Goal: Task Accomplishment & Management: Manage account settings

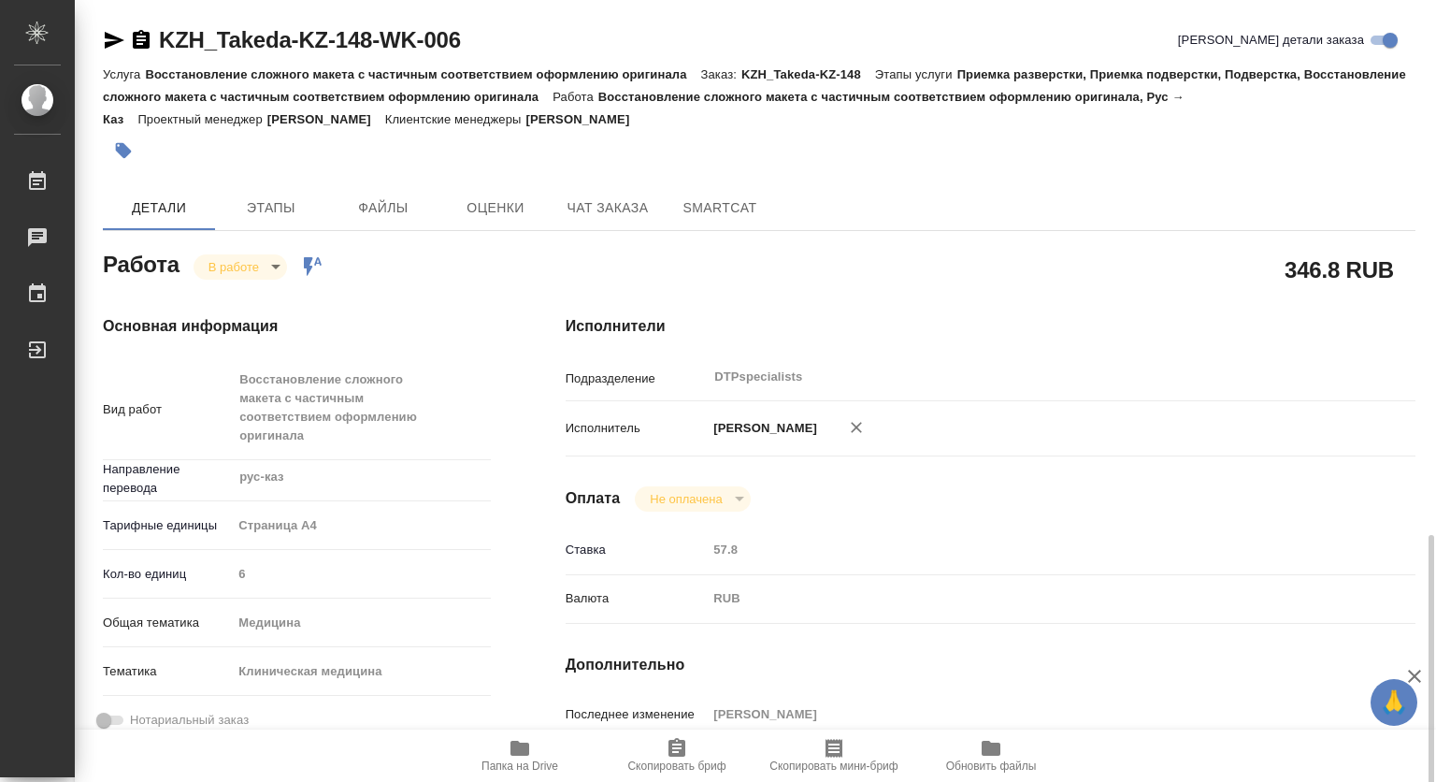
scroll to position [374, 0]
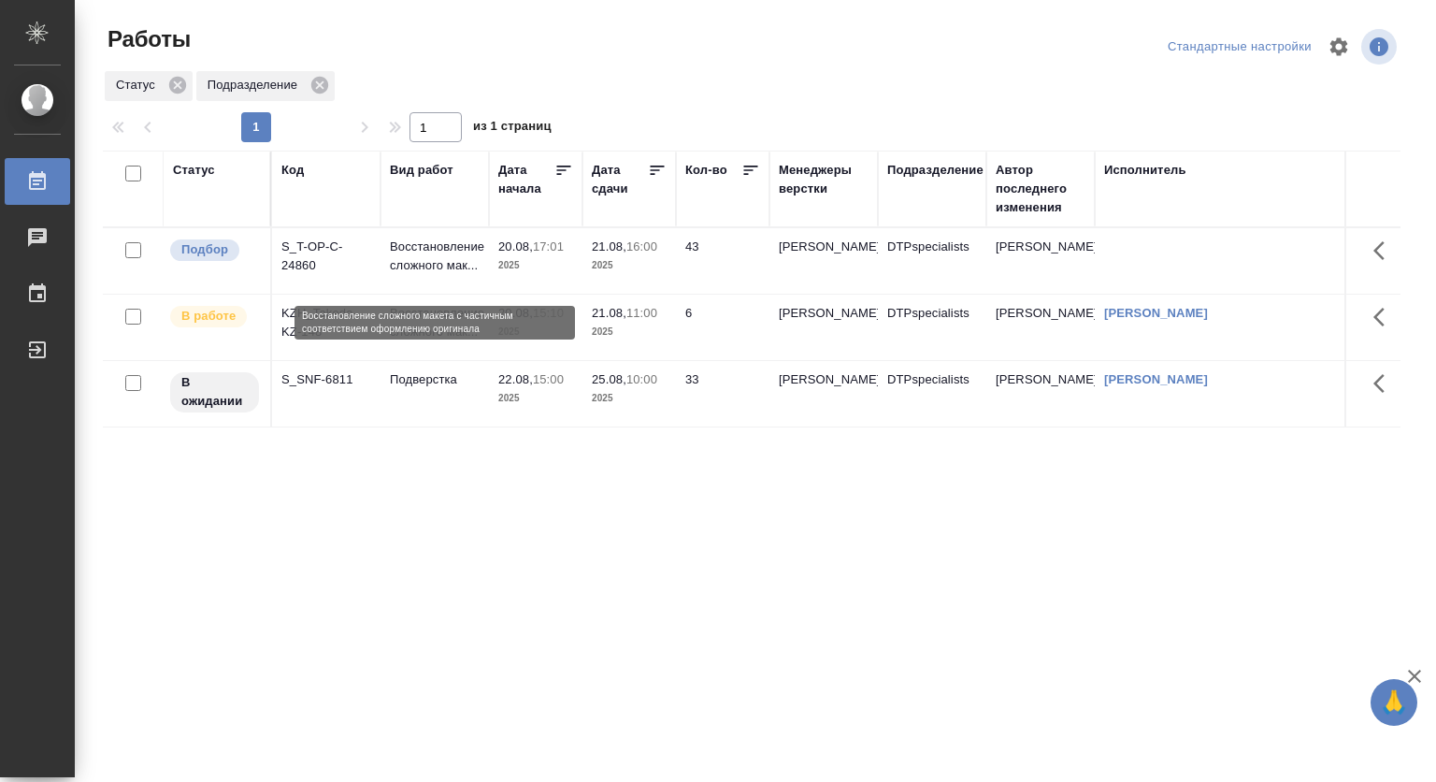
click at [416, 250] on p "Восстановление сложного мак..." at bounding box center [435, 256] width 90 height 37
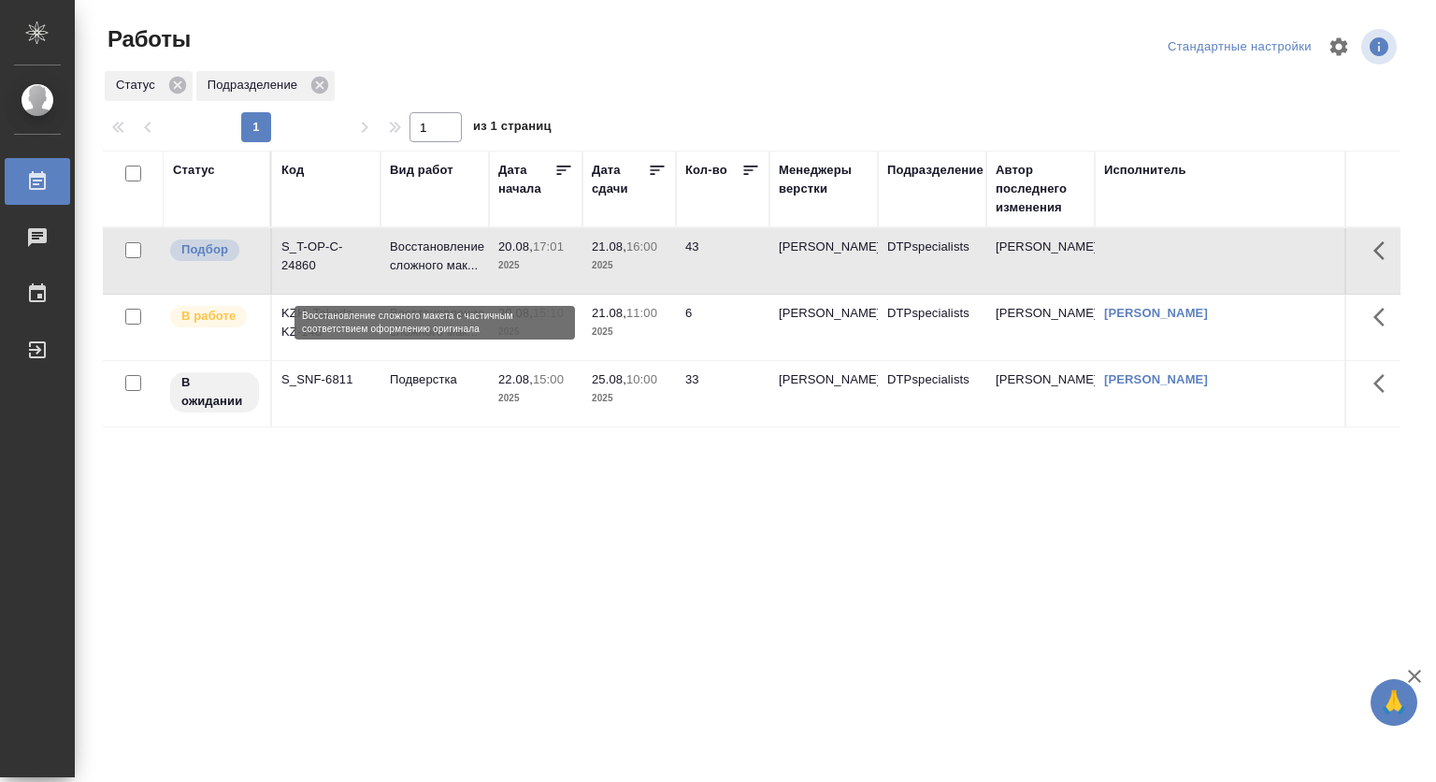
click at [416, 250] on p "Восстановление сложного мак..." at bounding box center [435, 256] width 90 height 37
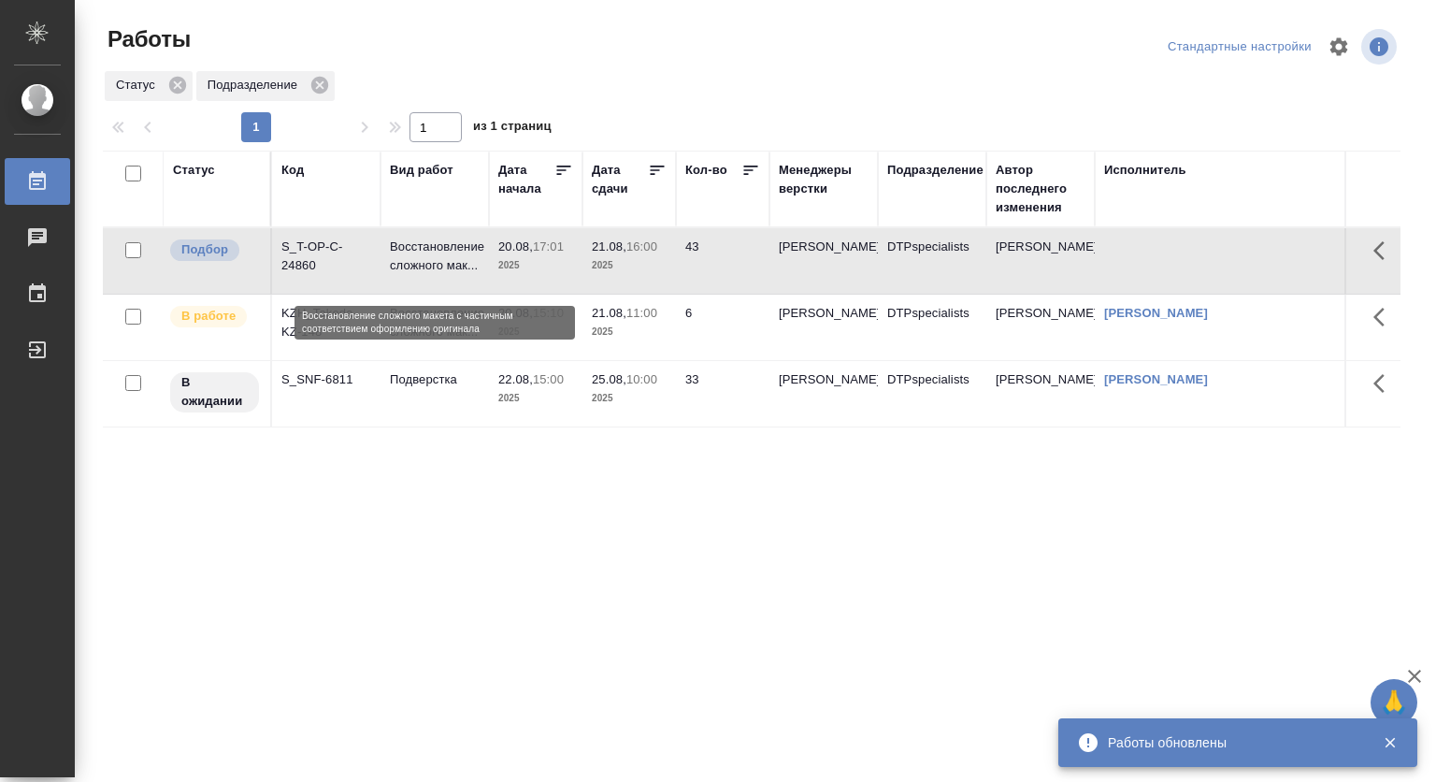
click at [419, 252] on p "Восстановление сложного мак..." at bounding box center [435, 256] width 90 height 37
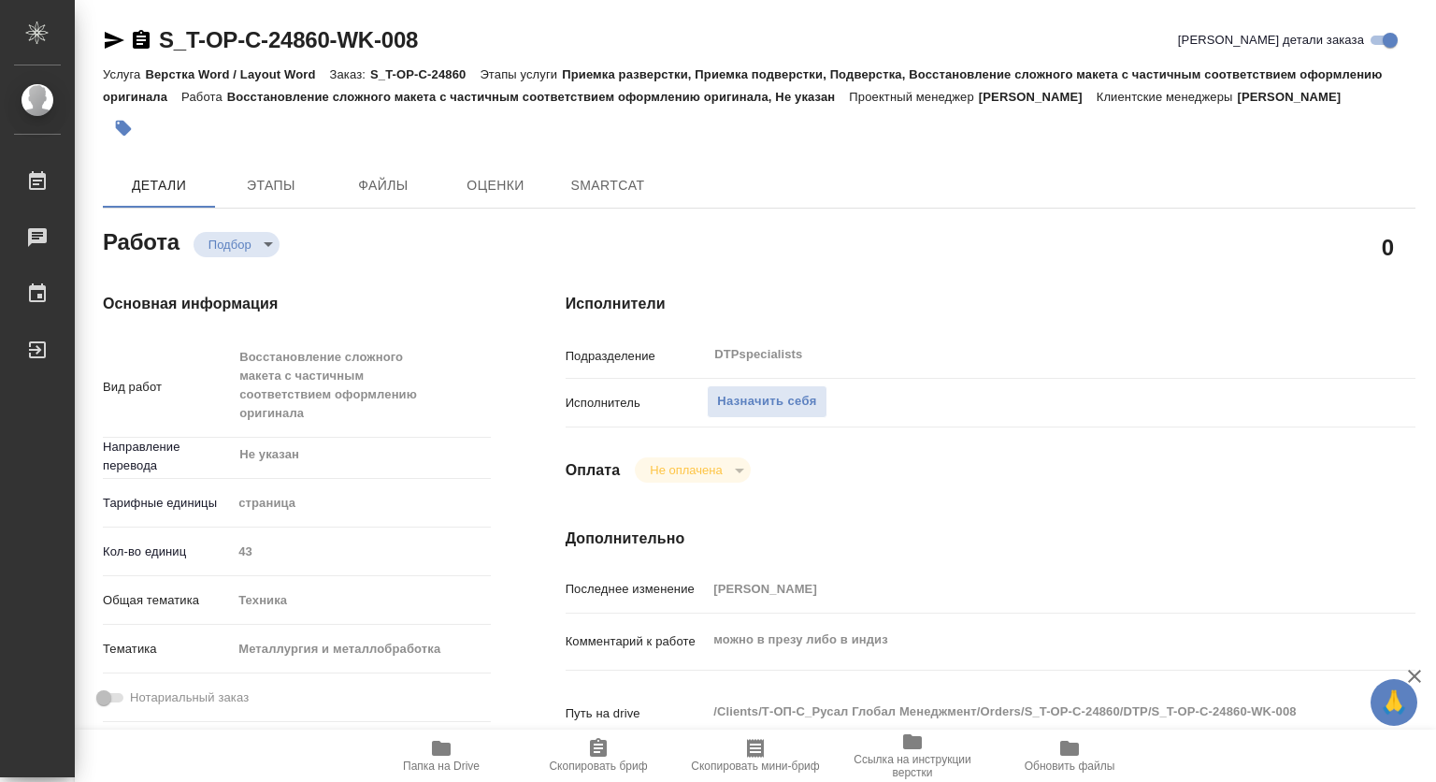
type textarea "x"
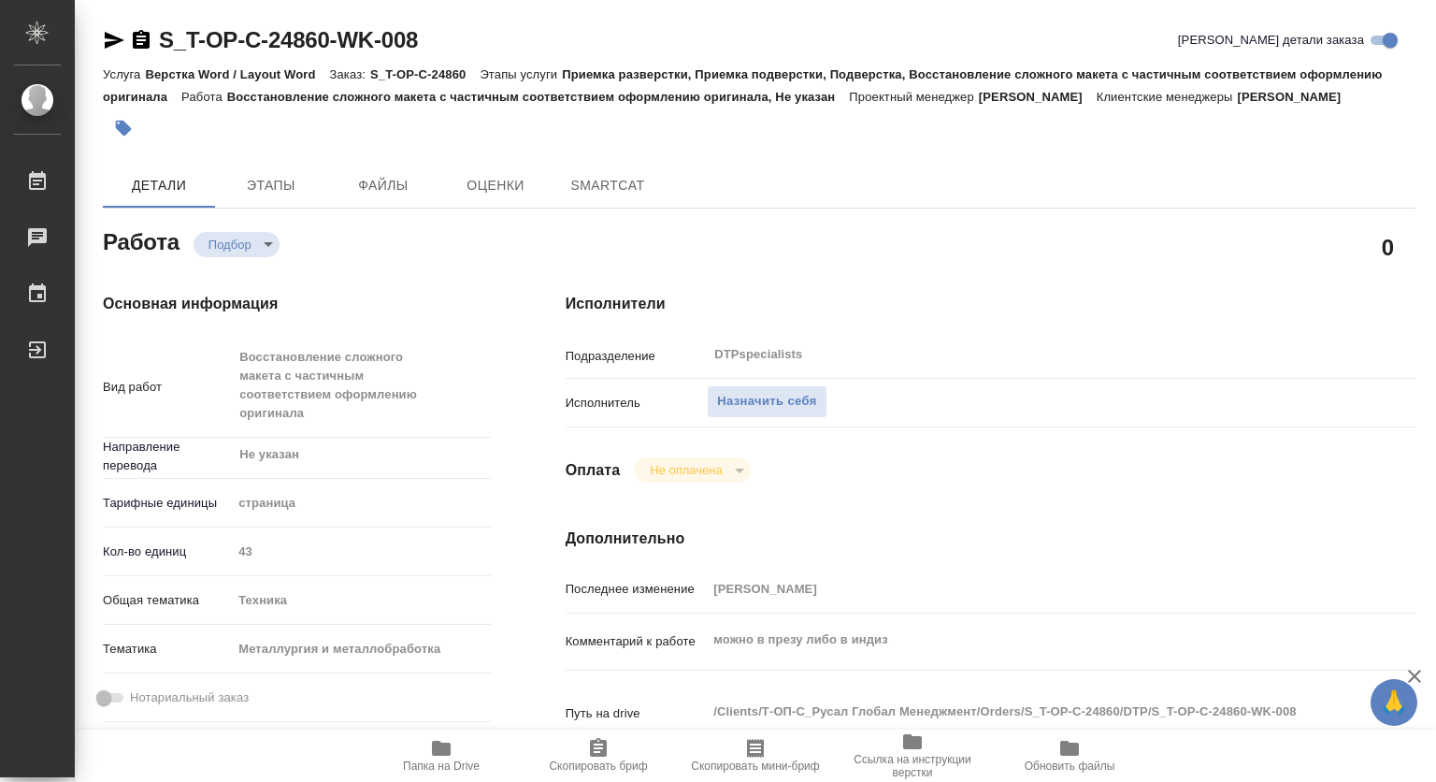
type textarea "x"
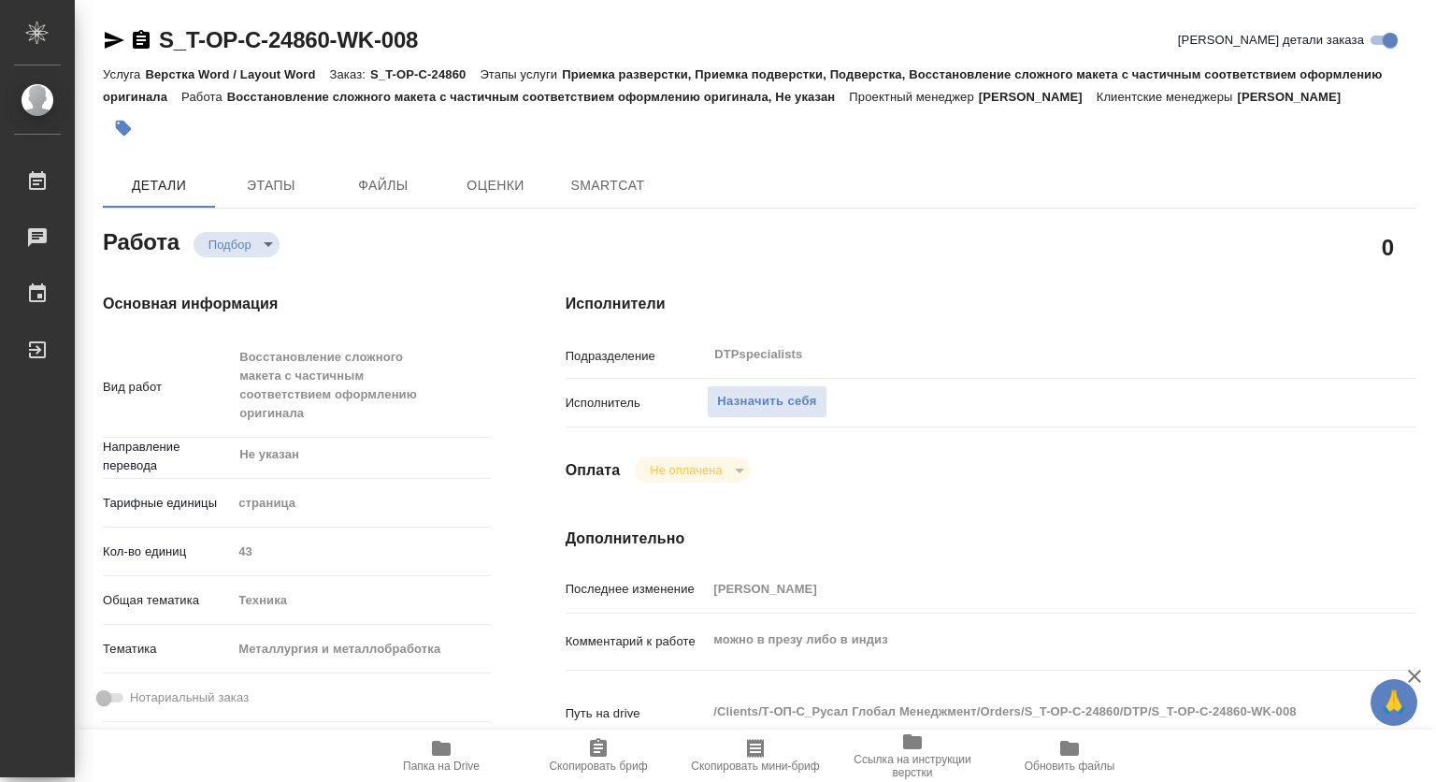
type textarea "x"
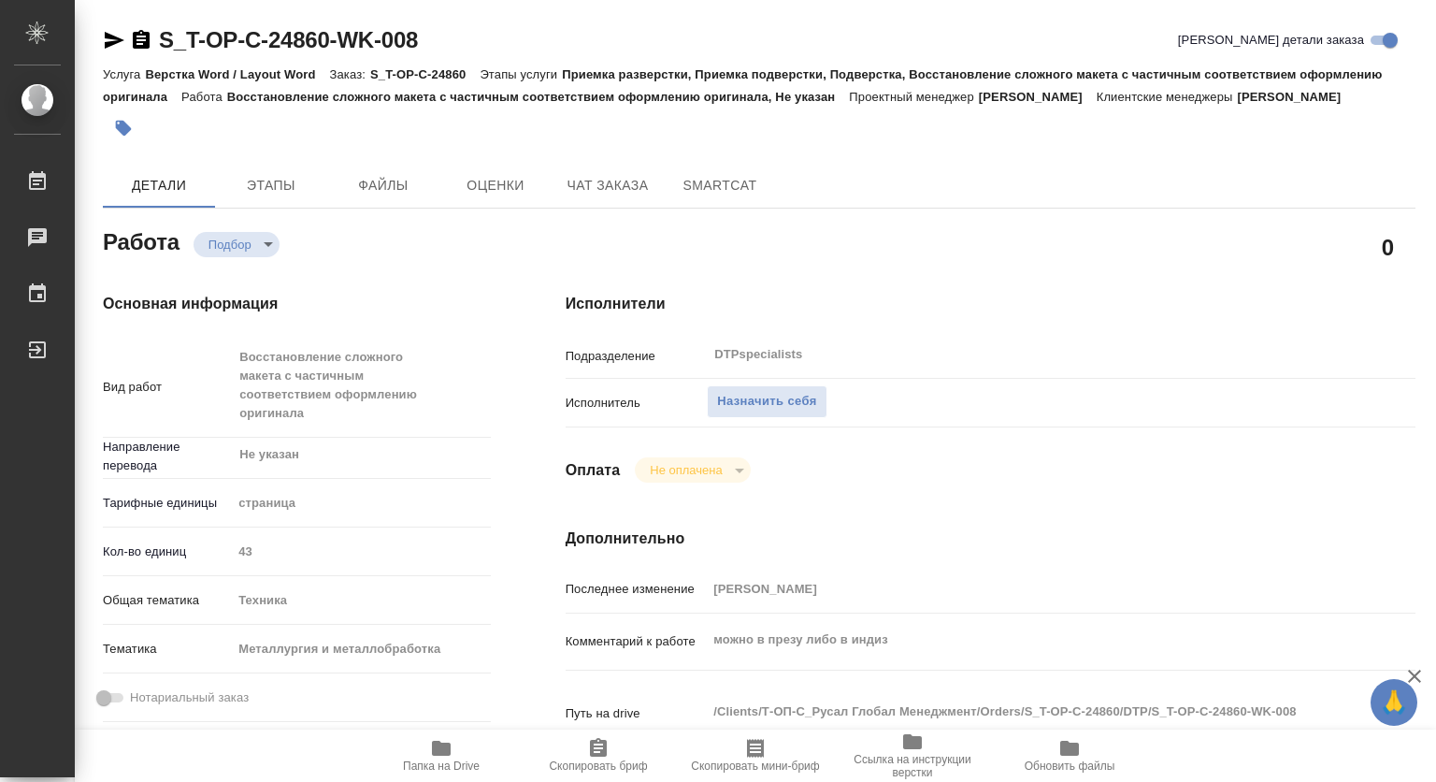
scroll to position [94, 0]
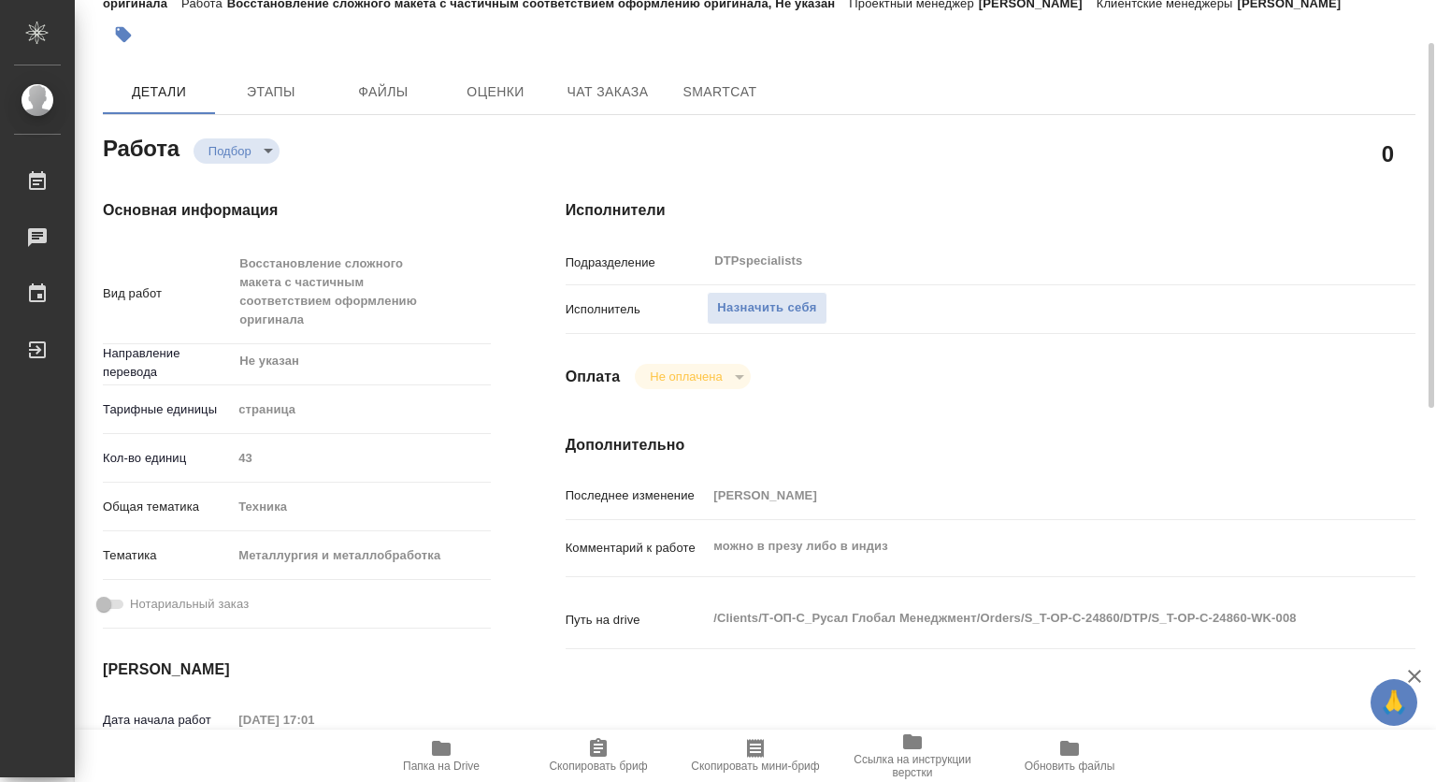
type textarea "x"
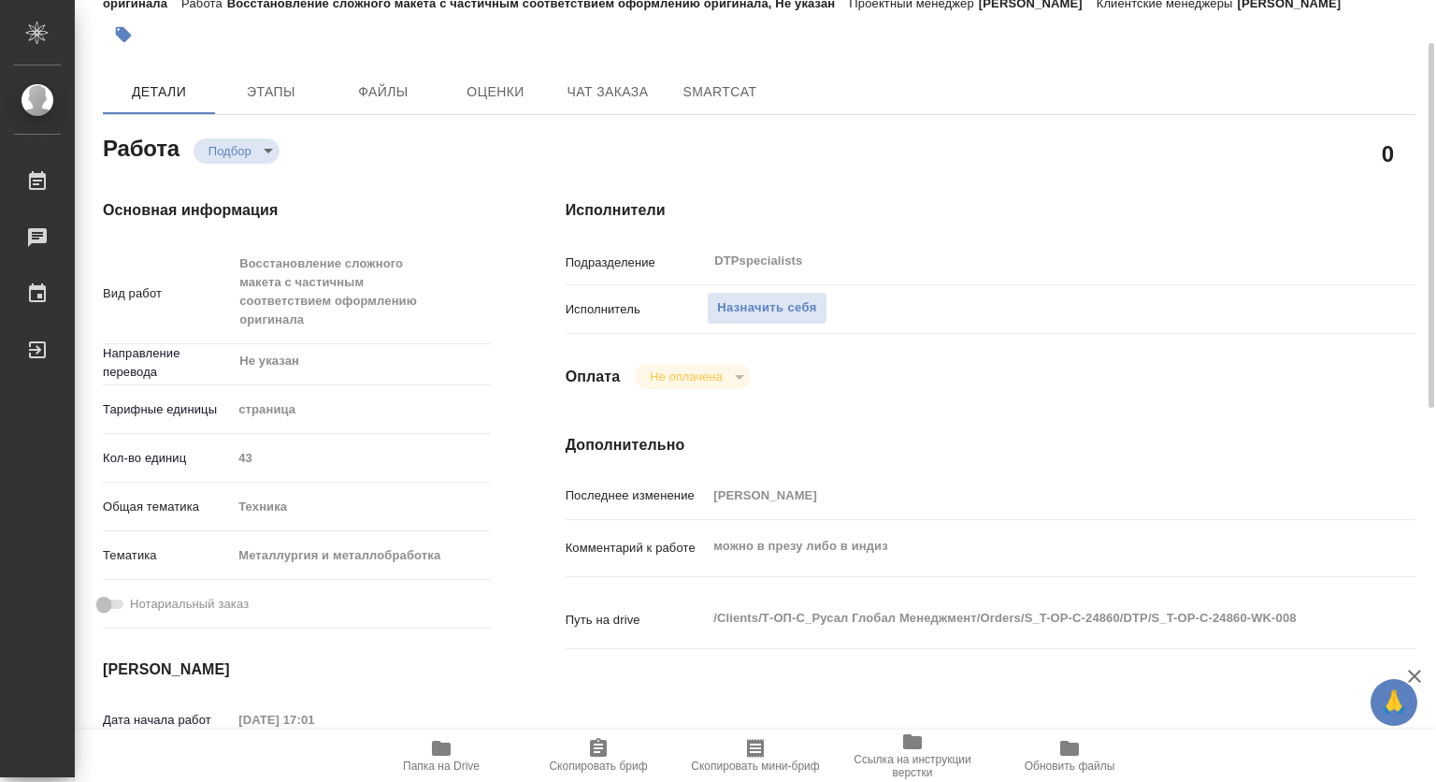
click at [454, 751] on span "Папка на Drive" at bounding box center [441, 755] width 135 height 36
type textarea "x"
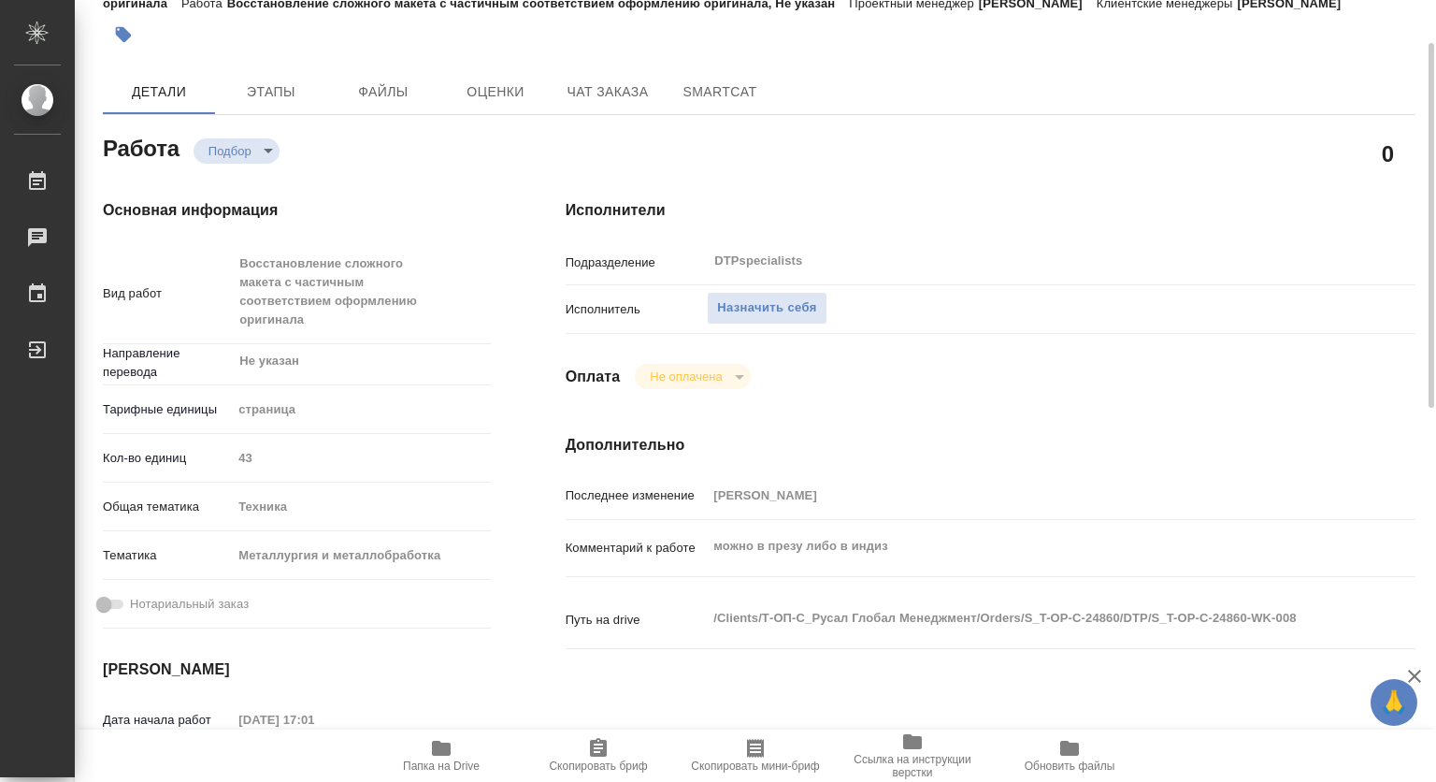
type textarea "x"
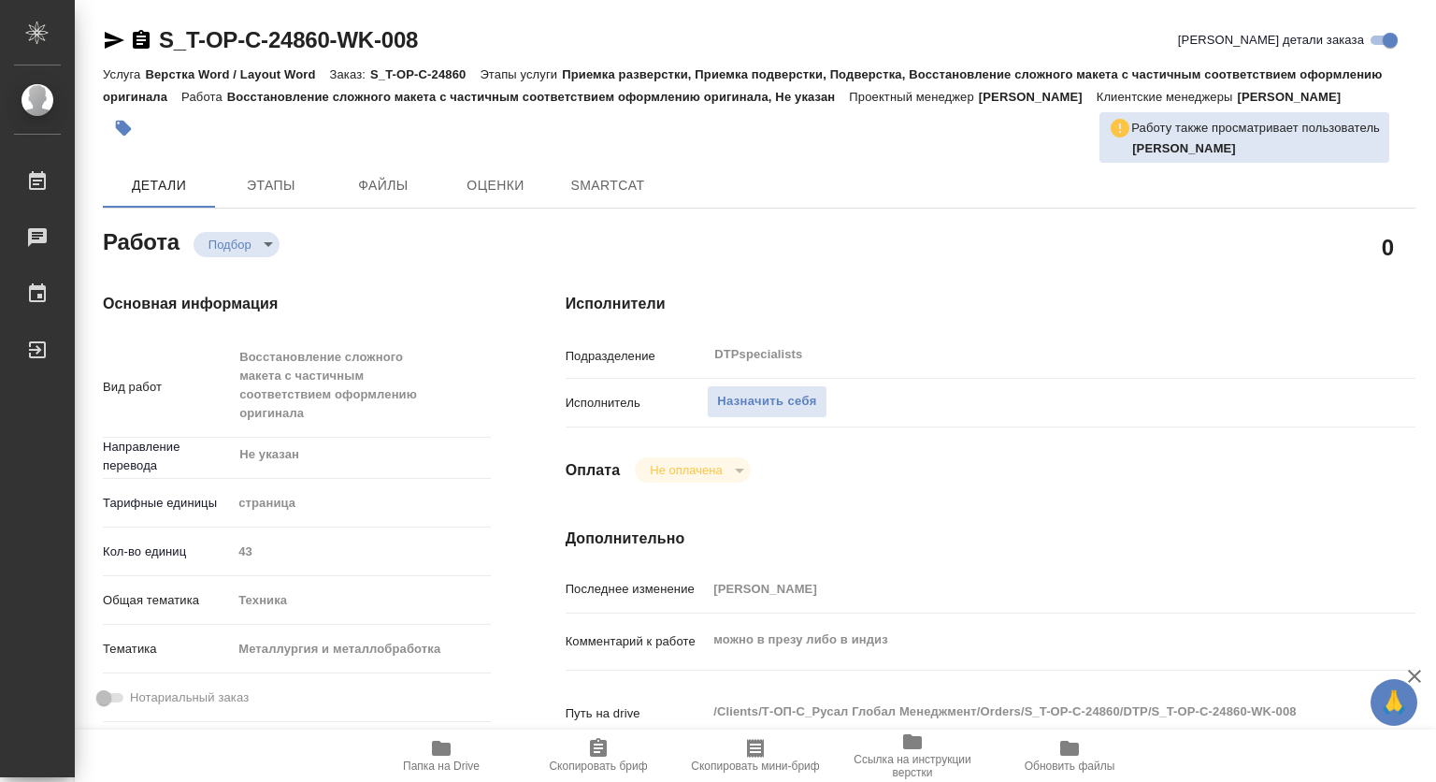
type textarea "x"
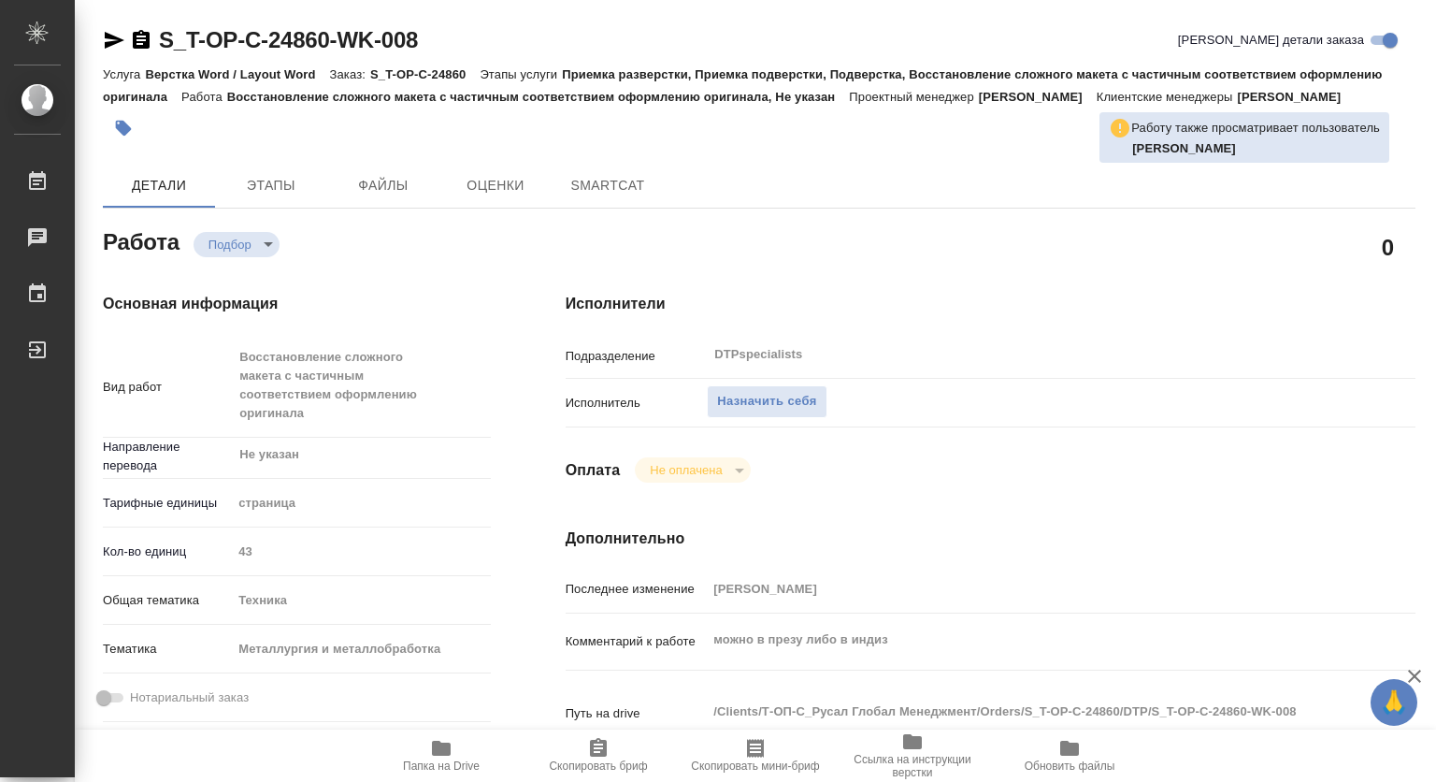
type textarea "x"
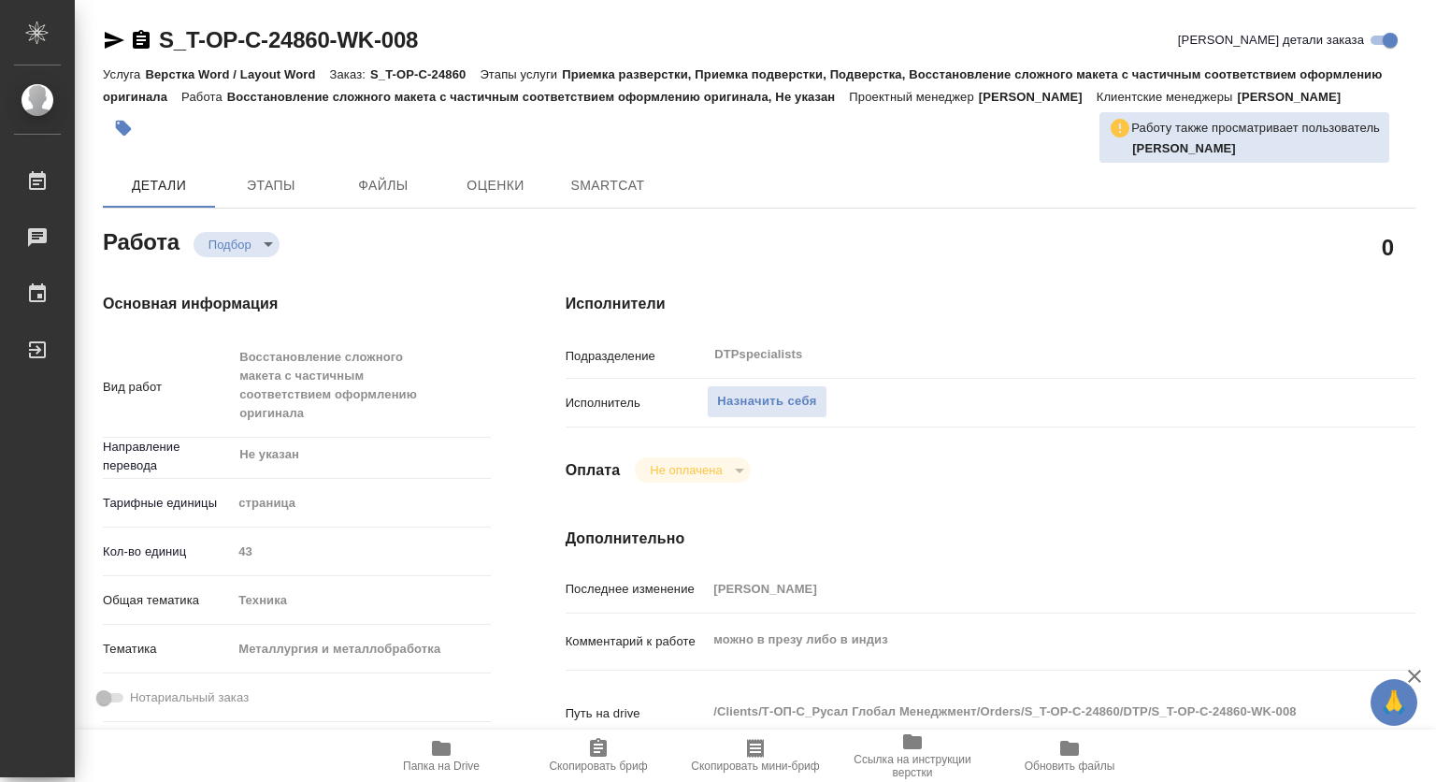
type textarea "x"
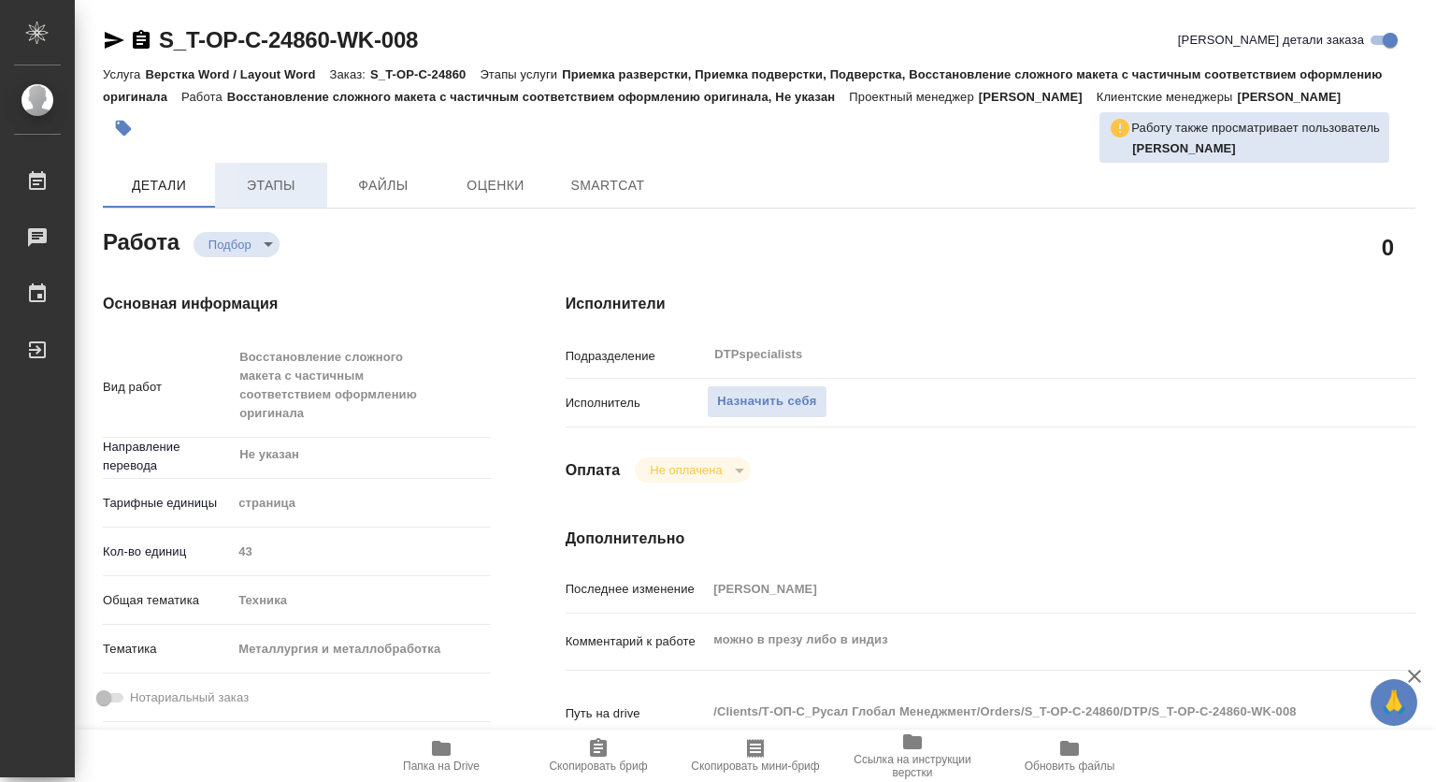
type textarea "x"
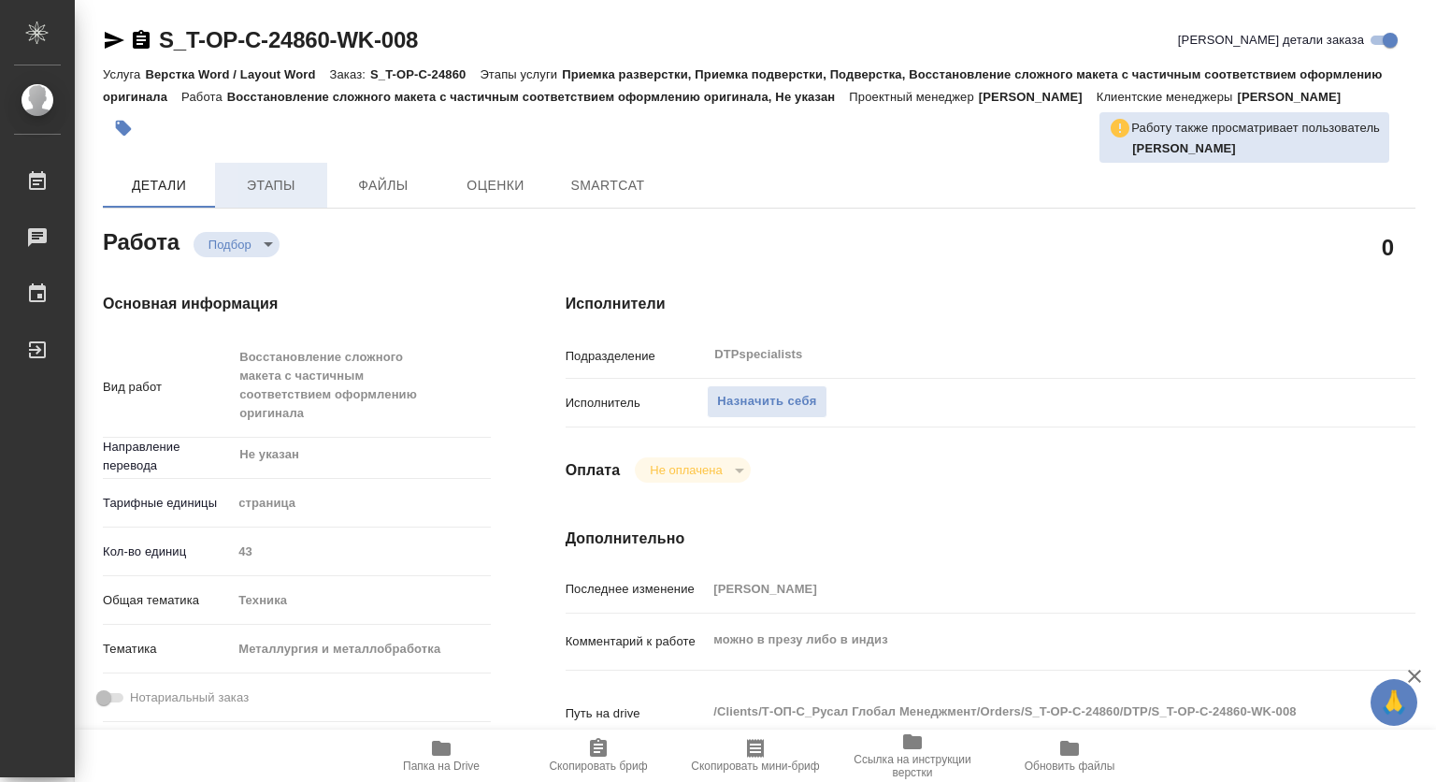
click at [266, 197] on span "Этапы" at bounding box center [271, 185] width 90 height 23
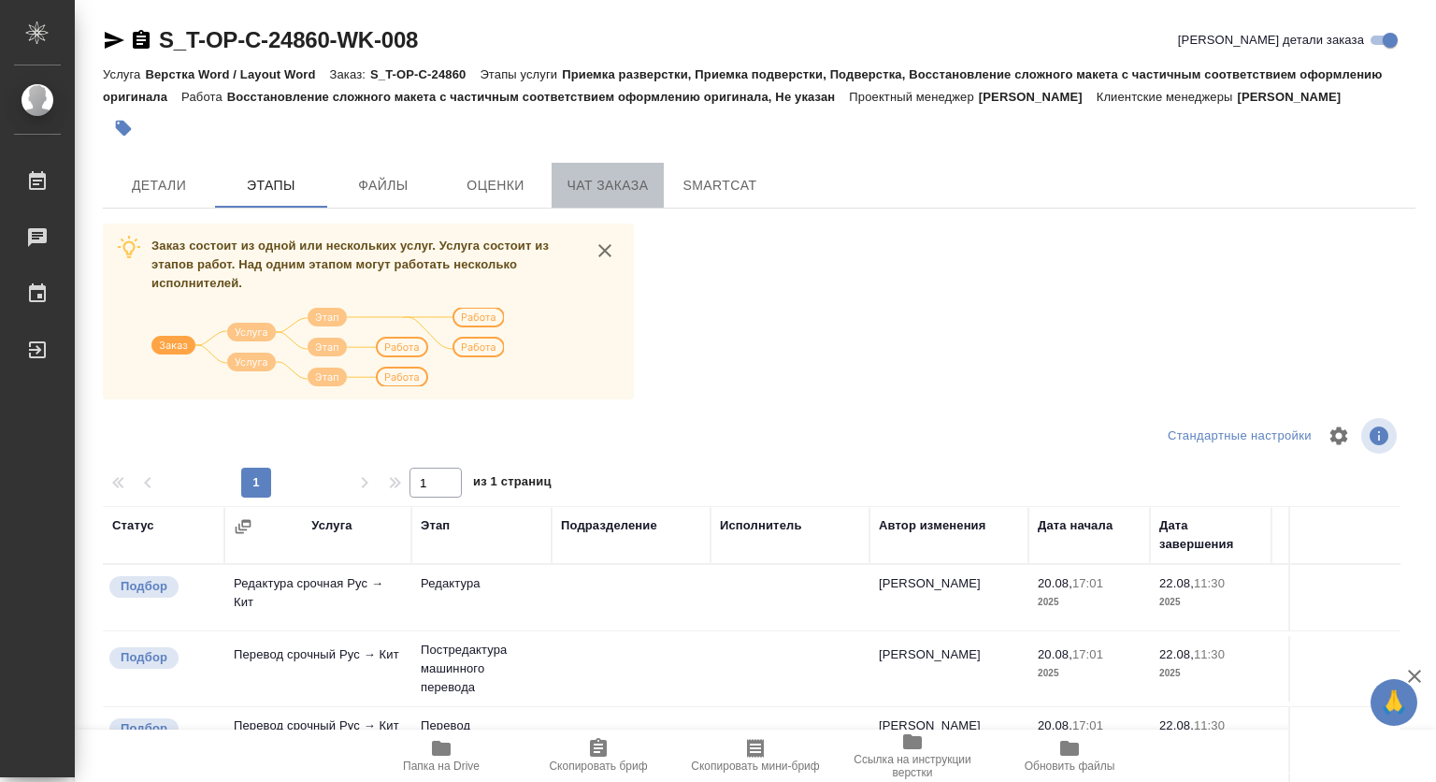
click at [620, 197] on span "Чат заказа" at bounding box center [608, 185] width 90 height 23
